Goal: Navigation & Orientation: Find specific page/section

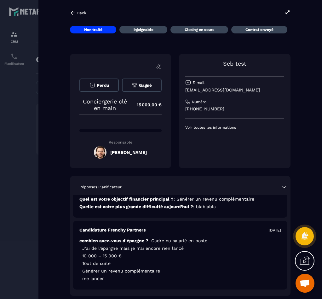
click at [75, 9] on div "Back" at bounding box center [180, 12] width 221 height 7
click at [73, 16] on div "Back" at bounding box center [180, 12] width 221 height 7
click at [73, 12] on icon at bounding box center [73, 13] width 6 height 6
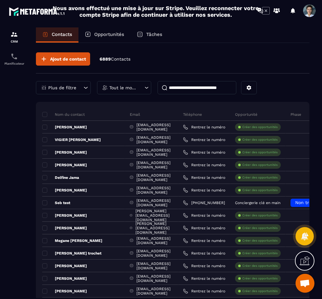
click at [93, 35] on div "Opportunités" at bounding box center [104, 34] width 52 height 15
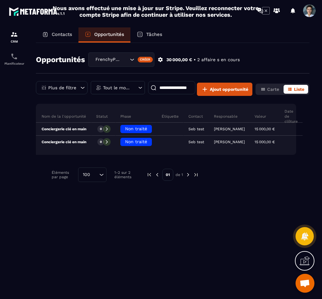
scroll to position [0, 20]
click at [142, 37] on icon at bounding box center [140, 34] width 5 height 5
